Goal: Task Accomplishment & Management: Manage account settings

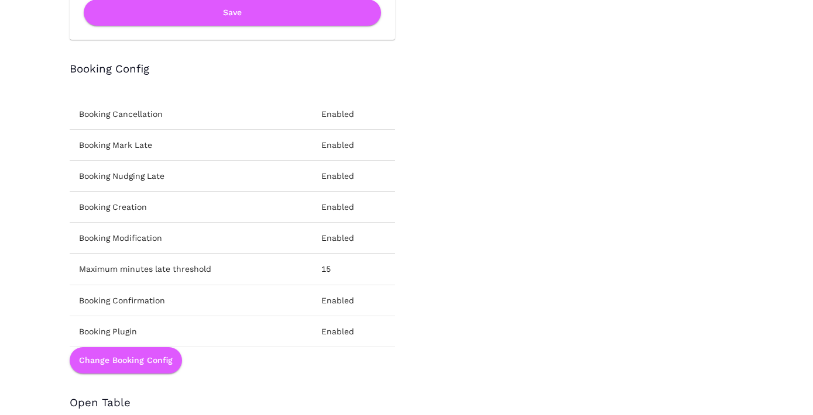
scroll to position [1645, 0]
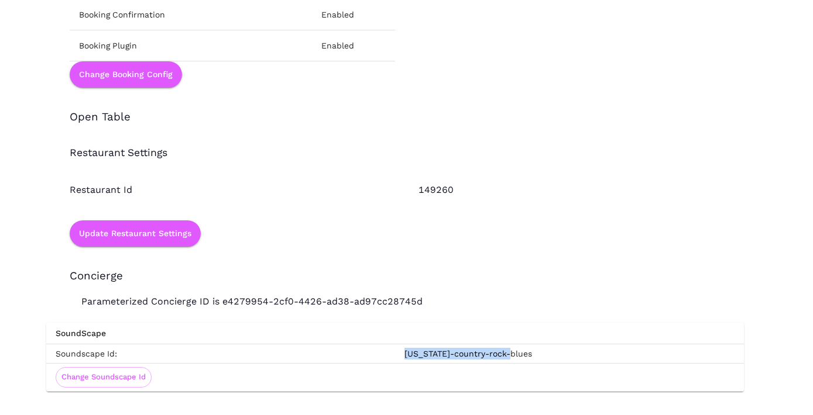
drag, startPoint x: 512, startPoint y: 352, endPoint x: 404, endPoint y: 355, distance: 108.3
click at [404, 355] on td "[US_STATE]-country-rock-blues" at bounding box center [569, 353] width 349 height 19
copy td "[US_STATE]-country-rock-blues"
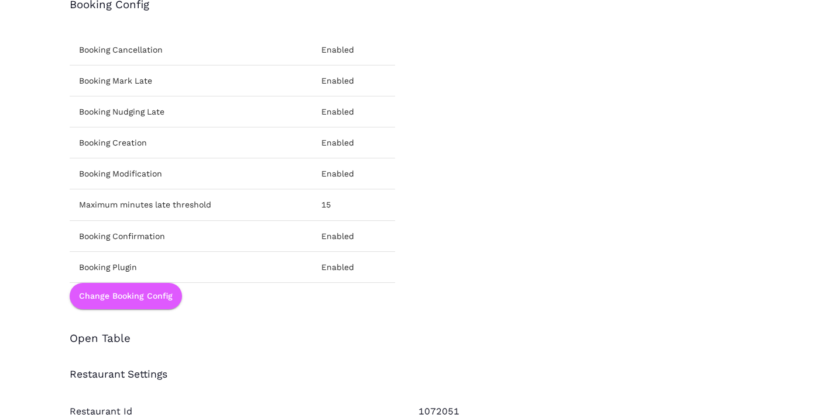
scroll to position [1645, 0]
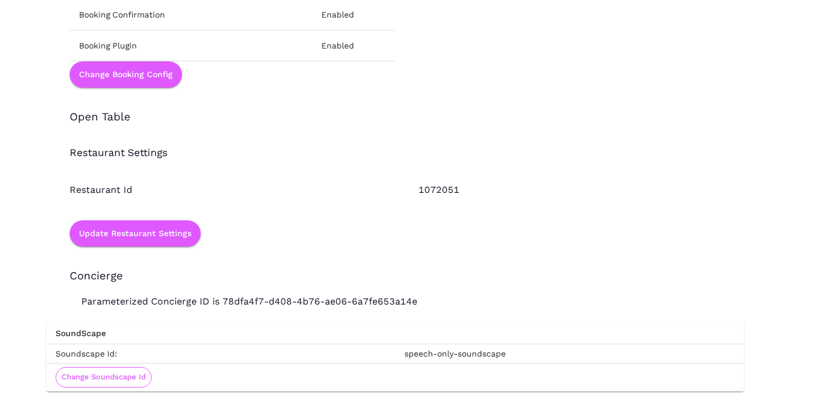
click at [125, 383] on button "Change Soundscape Id" at bounding box center [104, 377] width 96 height 20
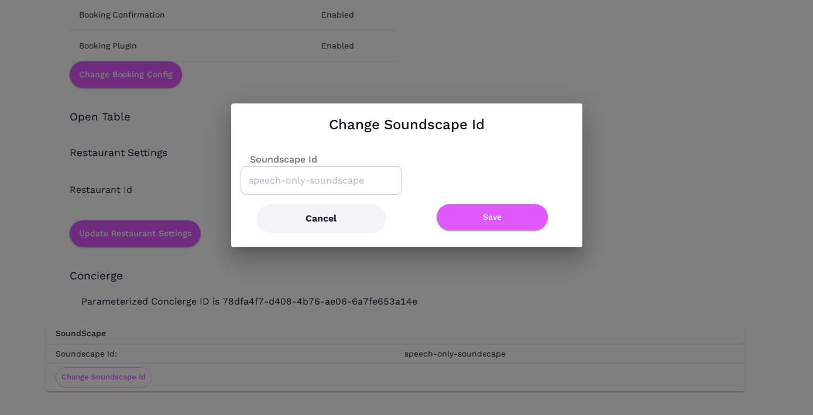
click at [338, 190] on div "Soundscape Id" at bounding box center [320, 180] width 161 height 29
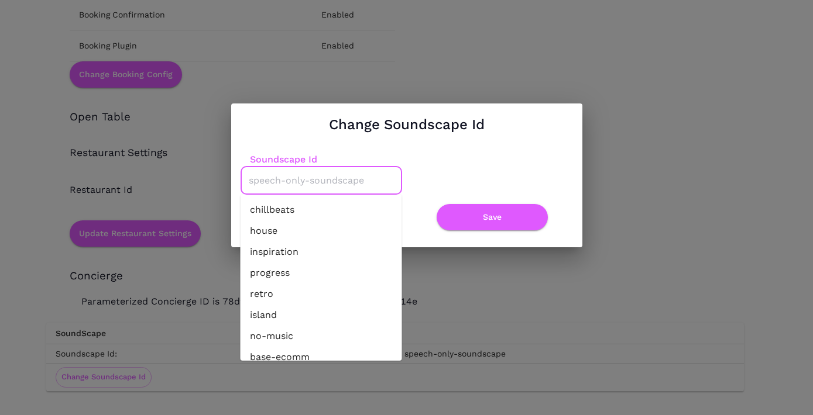
paste input "[US_STATE]-country-rock-blues"
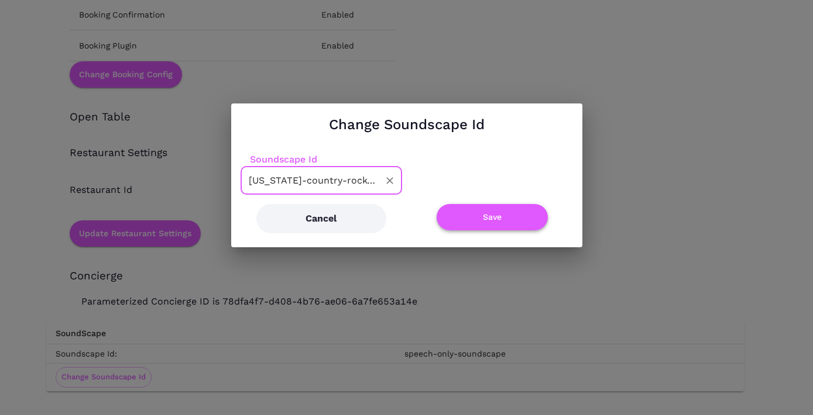
type input "texas-country-rock-blues"
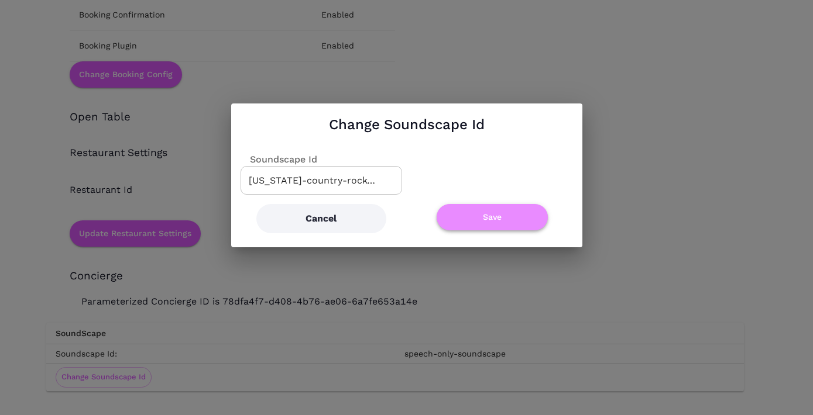
click at [471, 216] on button "Save" at bounding box center [492, 217] width 111 height 26
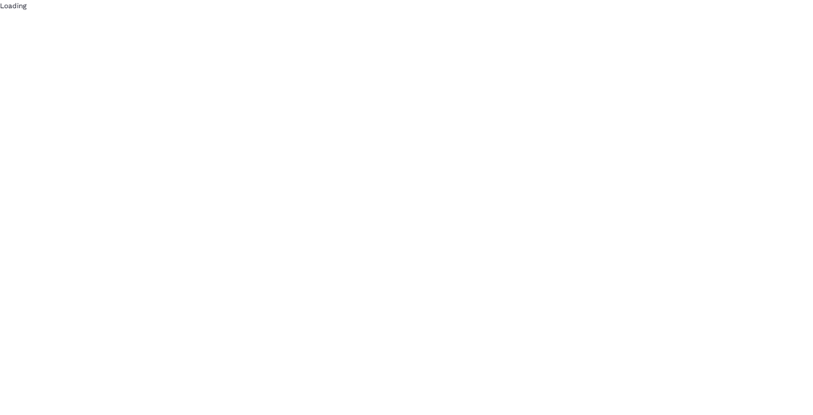
scroll to position [0, 0]
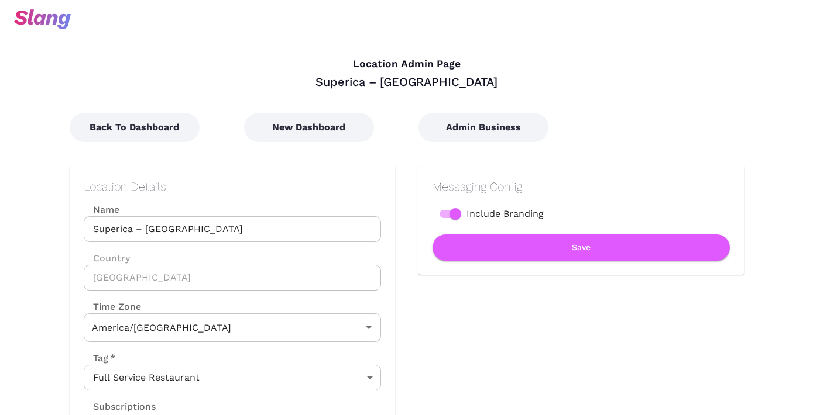
type input "Central Time"
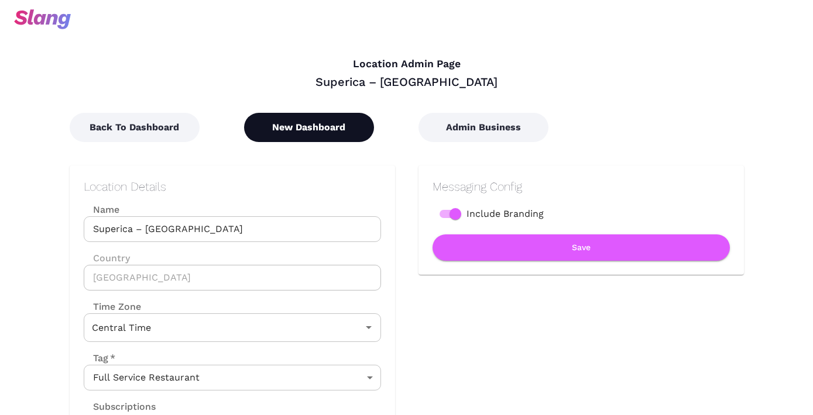
click at [317, 135] on button "New Dashboard" at bounding box center [309, 127] width 130 height 29
